Goal: Navigation & Orientation: Find specific page/section

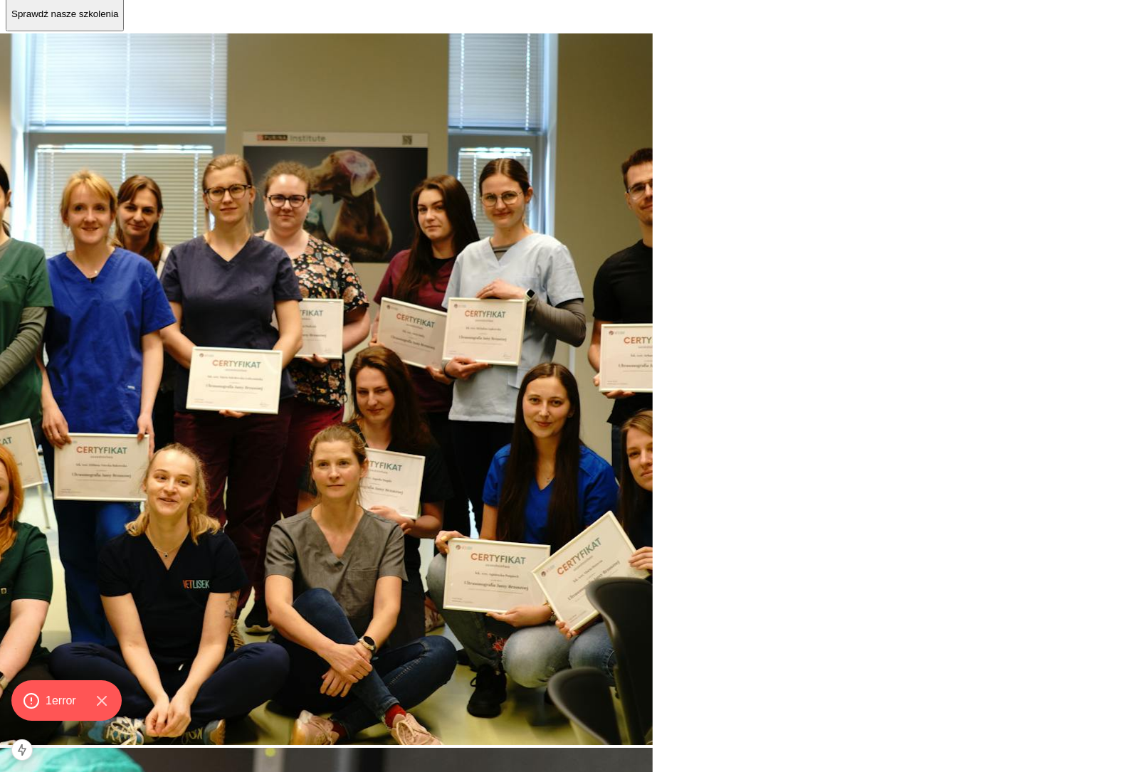
scroll to position [105, 0]
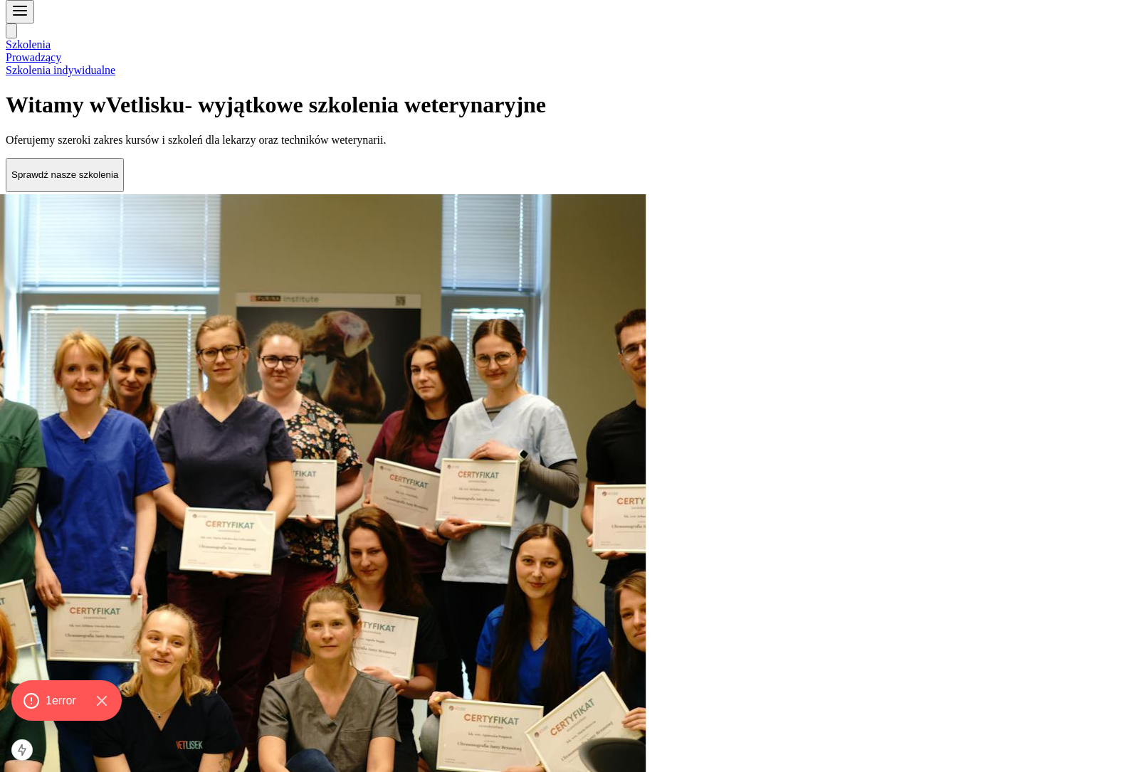
click at [172, 118] on h1 "Witamy w Vet lisku - wyjątkowe szkolenia weterynaryjne" at bounding box center [562, 105] width 1112 height 26
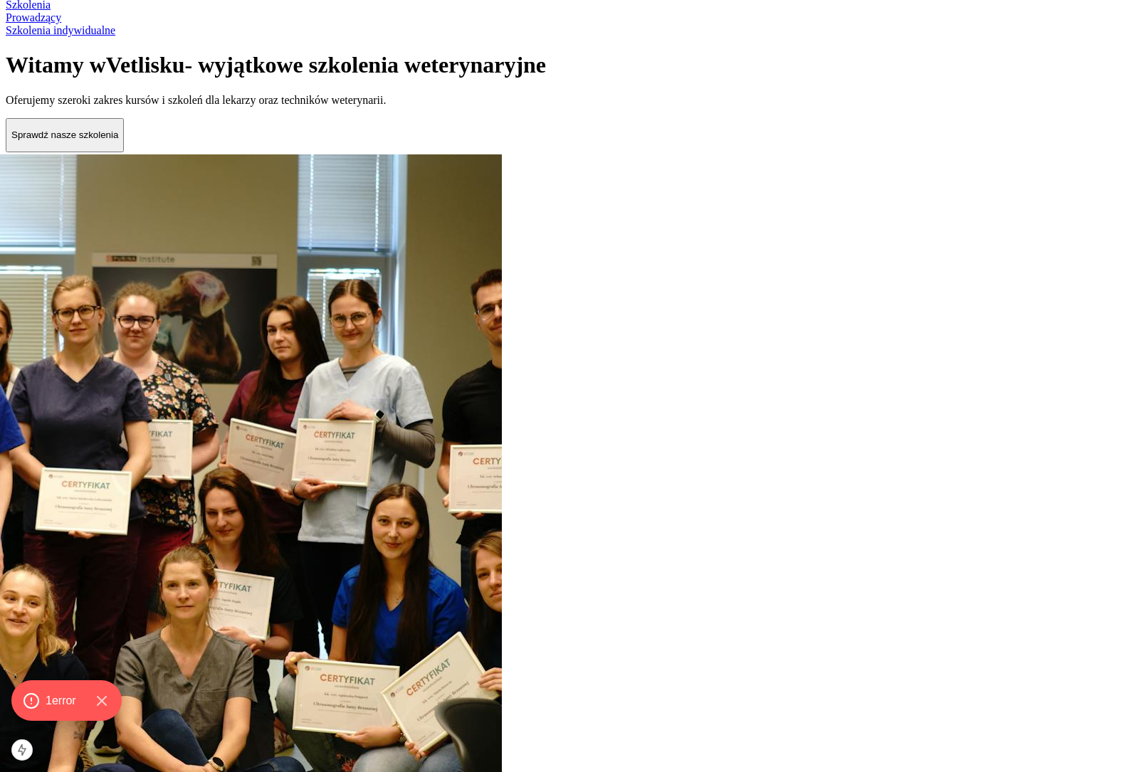
scroll to position [129, 0]
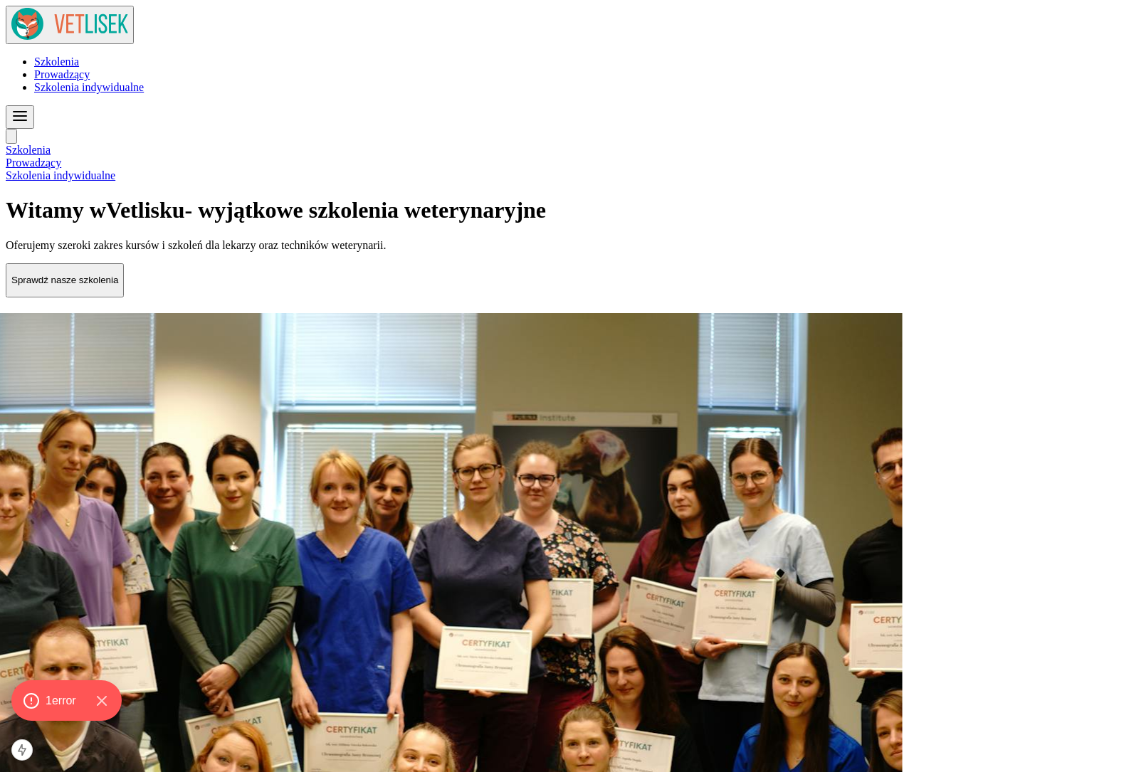
click at [118, 285] on p "Sprawdź nasze szkolenia" at bounding box center [64, 280] width 107 height 11
